Goal: Information Seeking & Learning: Find specific fact

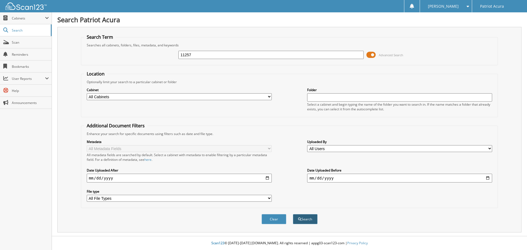
type input "11257"
click at [309, 219] on button "Search" at bounding box center [305, 219] width 25 height 10
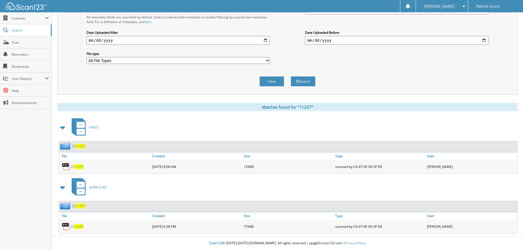
scroll to position [138, 0]
click at [80, 165] on span "11257" at bounding box center [79, 166] width 10 height 5
click at [74, 225] on span "11257" at bounding box center [79, 226] width 10 height 5
click at [18, 30] on span "Search" at bounding box center [30, 30] width 36 height 5
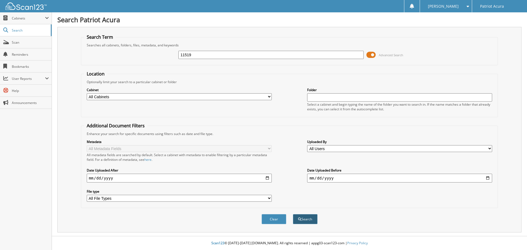
type input "11519"
click at [312, 222] on button "Search" at bounding box center [305, 219] width 25 height 10
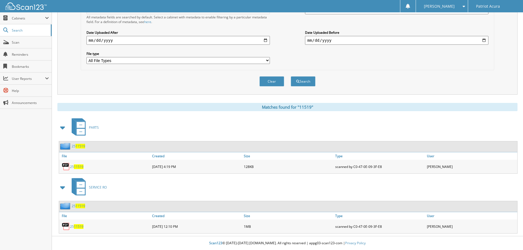
scroll to position [138, 0]
click at [78, 225] on span "11519" at bounding box center [79, 226] width 10 height 5
click at [26, 32] on span "Search" at bounding box center [30, 30] width 36 height 5
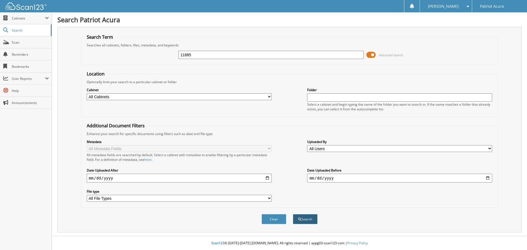
type input "11885"
click at [312, 222] on button "Search" at bounding box center [305, 219] width 25 height 10
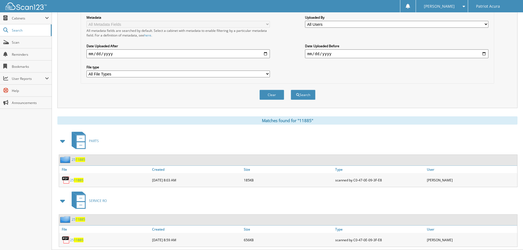
scroll to position [138, 0]
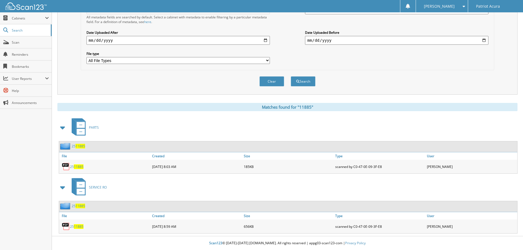
click at [80, 228] on span "11885" at bounding box center [79, 226] width 10 height 5
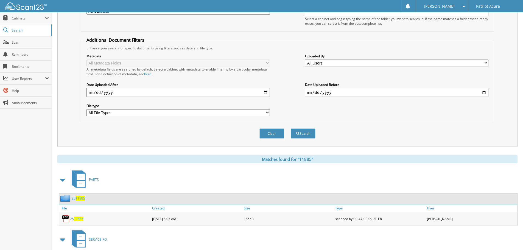
scroll to position [0, 0]
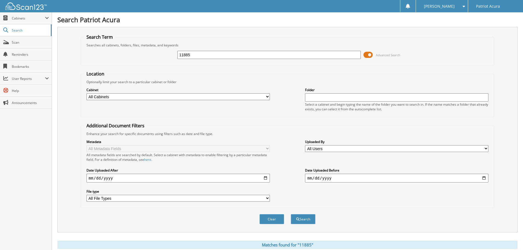
drag, startPoint x: 226, startPoint y: 55, endPoint x: 168, endPoint y: 59, distance: 58.3
click at [168, 59] on div "11885 Advanced Search" at bounding box center [287, 54] width 407 height 15
type input "12601"
click at [298, 216] on button "Search" at bounding box center [303, 219] width 25 height 10
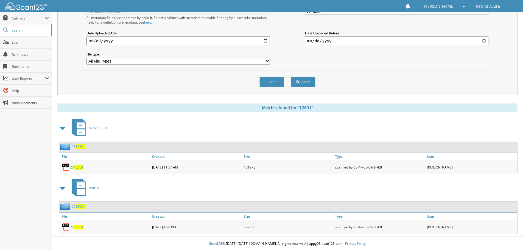
scroll to position [138, 0]
click at [77, 228] on span "12601" at bounding box center [79, 226] width 10 height 5
click at [79, 168] on span "12601" at bounding box center [79, 166] width 10 height 5
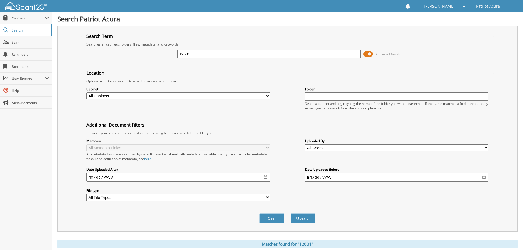
scroll to position [0, 0]
